Goal: Information Seeking & Learning: Understand process/instructions

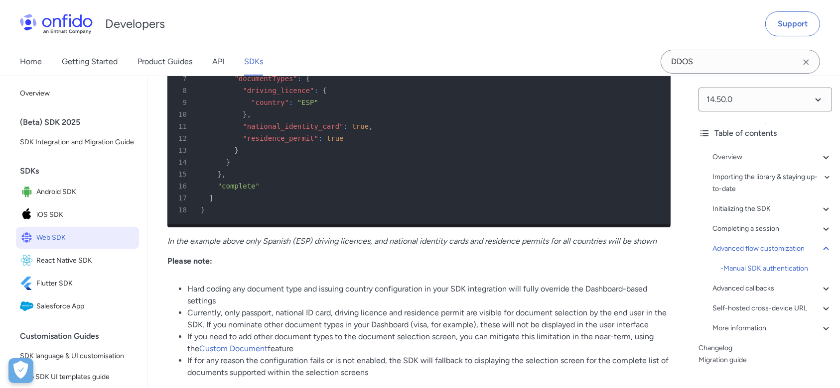
drag, startPoint x: 0, startPoint y: 0, endPoint x: 320, endPoint y: 153, distance: 354.8
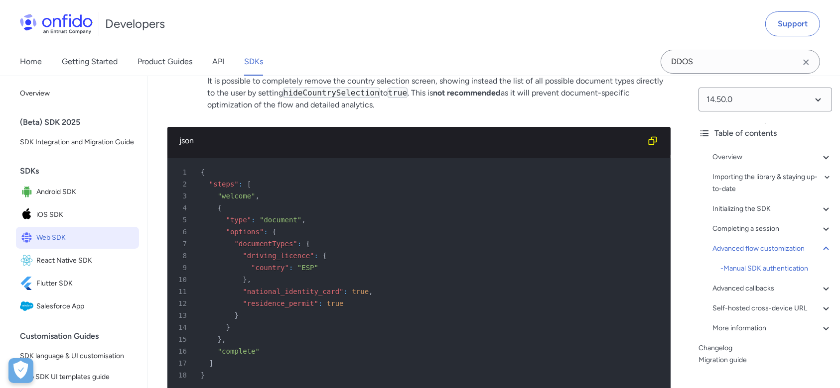
scroll to position [15054, 0]
drag, startPoint x: 190, startPoint y: 232, endPoint x: 318, endPoint y: 230, distance: 128.0
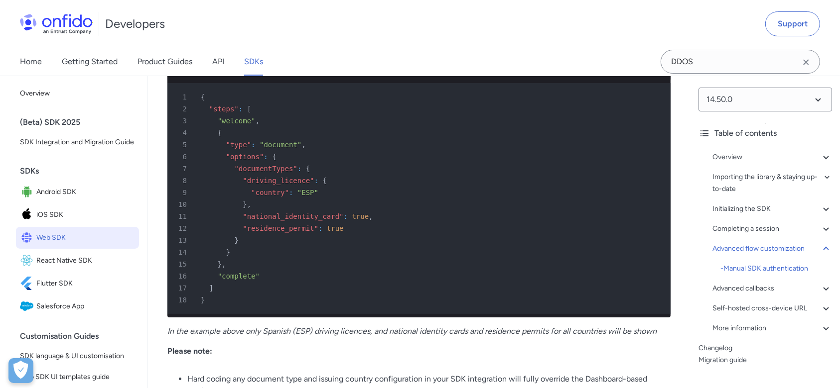
scroll to position [15131, 0]
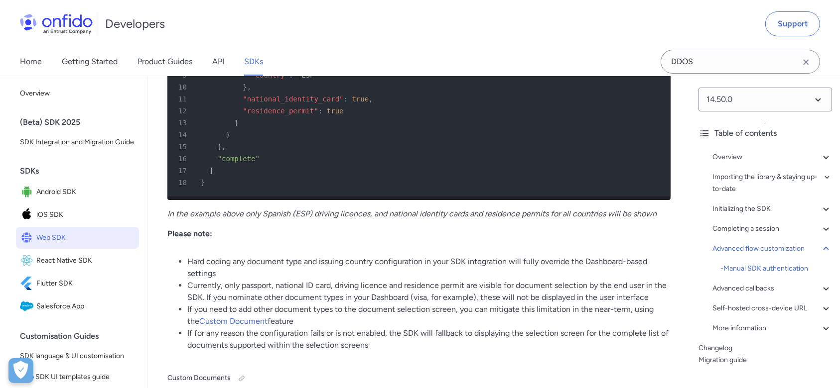
scroll to position [15251, 0]
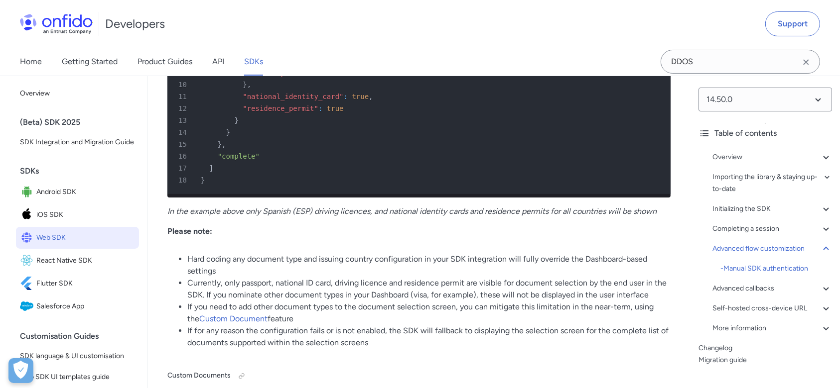
drag, startPoint x: 207, startPoint y: 123, endPoint x: 324, endPoint y: 123, distance: 116.5
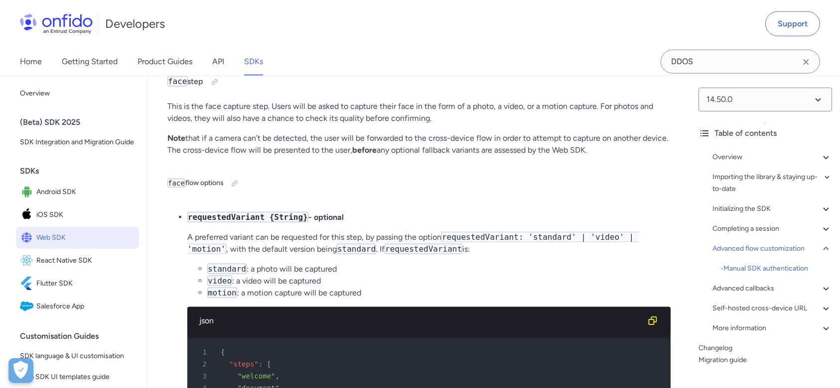
scroll to position [16203, 0]
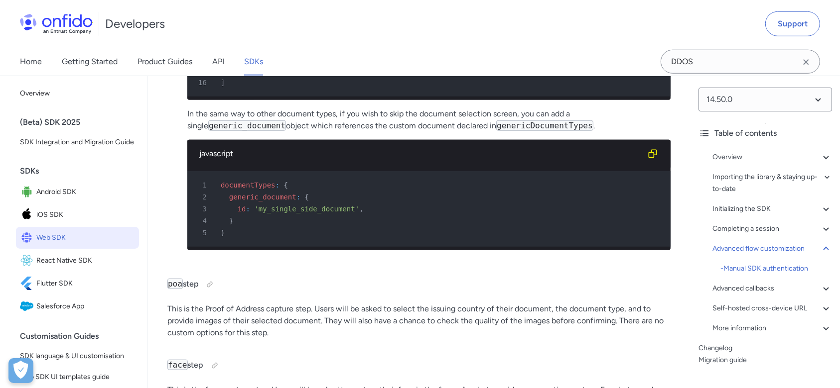
scroll to position [15911, 0]
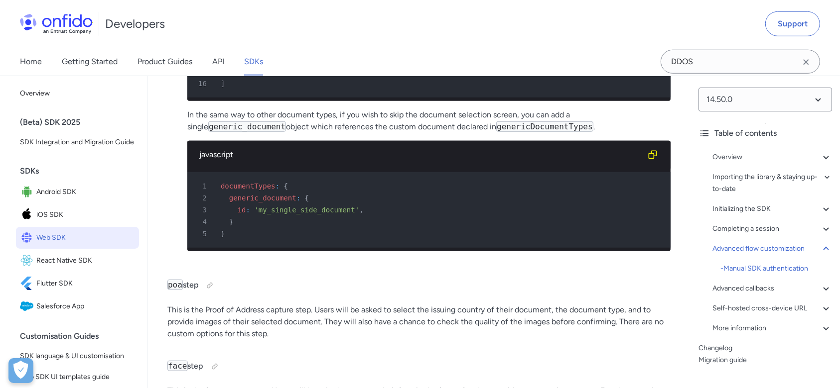
drag, startPoint x: 283, startPoint y: 142, endPoint x: 532, endPoint y: 157, distance: 249.9
drag, startPoint x: 331, startPoint y: 153, endPoint x: 543, endPoint y: 179, distance: 213.2
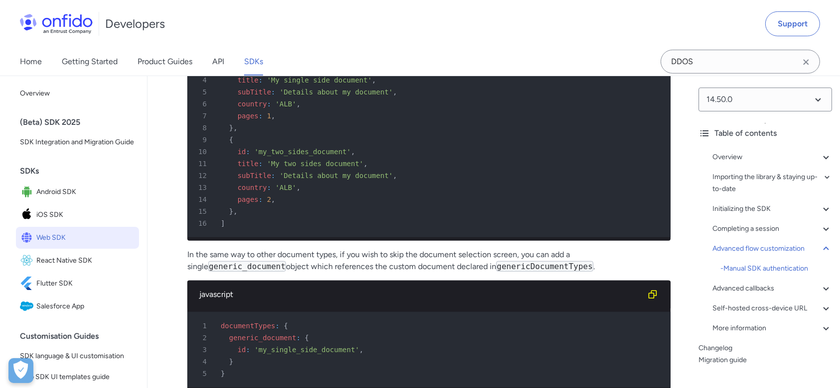
scroll to position [15770, 0]
